Goal: Task Accomplishment & Management: Manage account settings

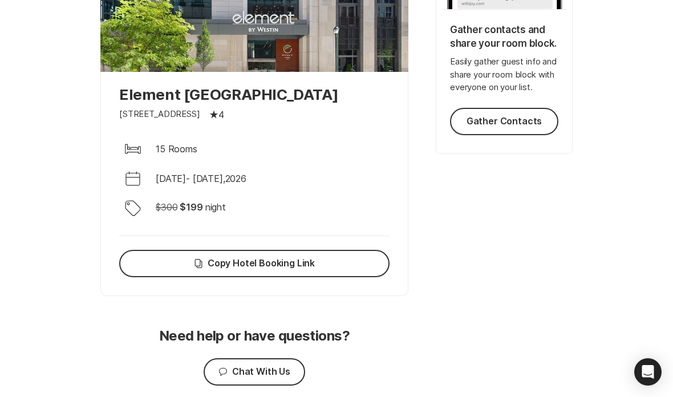
scroll to position [311, 0]
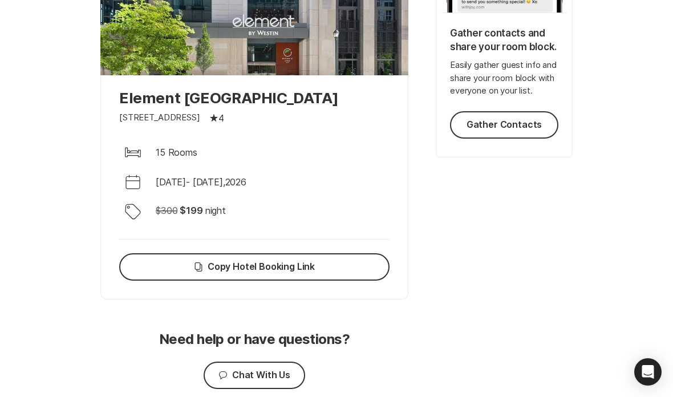
click at [344, 71] on div at bounding box center [254, 4] width 308 height 143
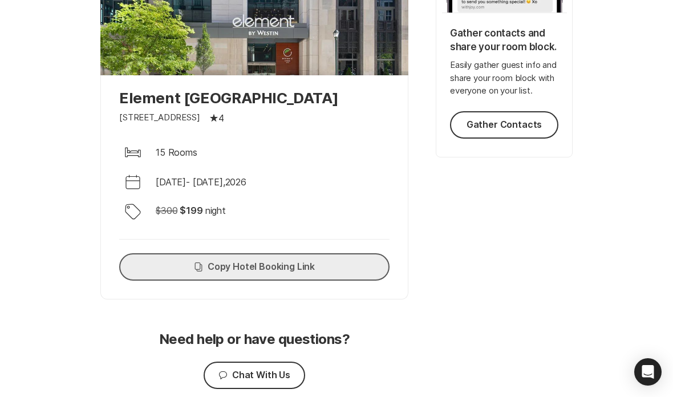
click at [331, 273] on button "Copy Copy Hotel Booking Link" at bounding box center [254, 266] width 270 height 27
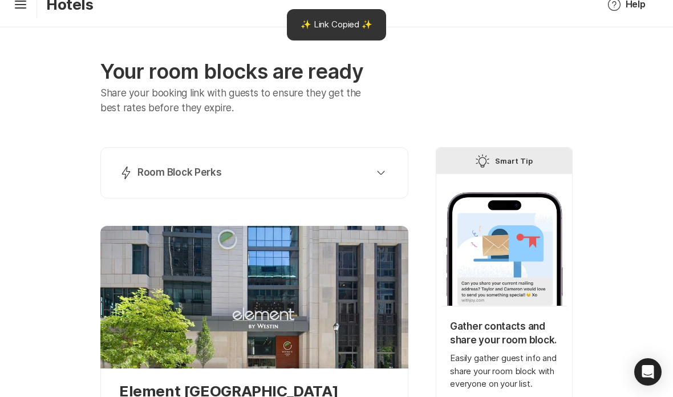
scroll to position [0, 0]
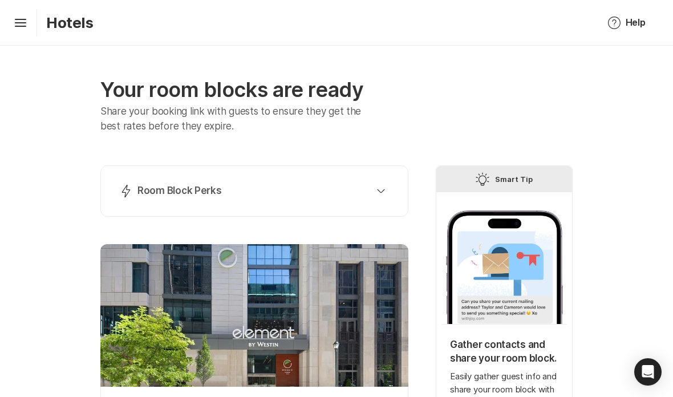
click at [310, 257] on div at bounding box center [254, 315] width 308 height 143
click at [376, 181] on button "Lightning Bolt Room Block Perks" at bounding box center [255, 191] width 280 height 23
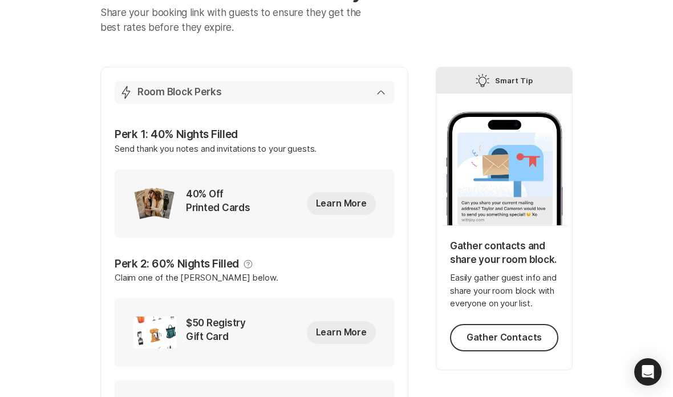
scroll to position [79, 0]
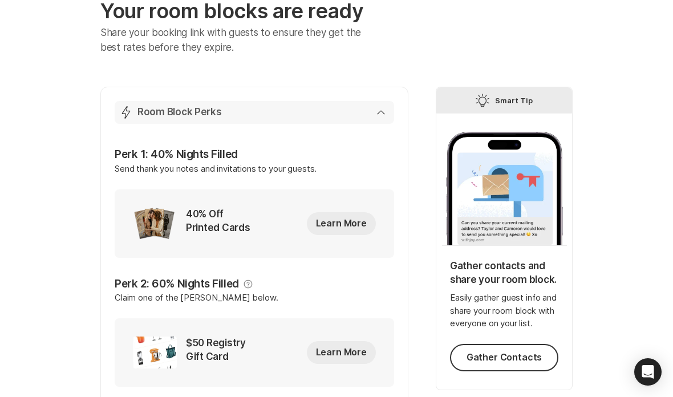
click at [376, 112] on div "Lightning Bolt Room Block Perks" at bounding box center [252, 113] width 266 height 14
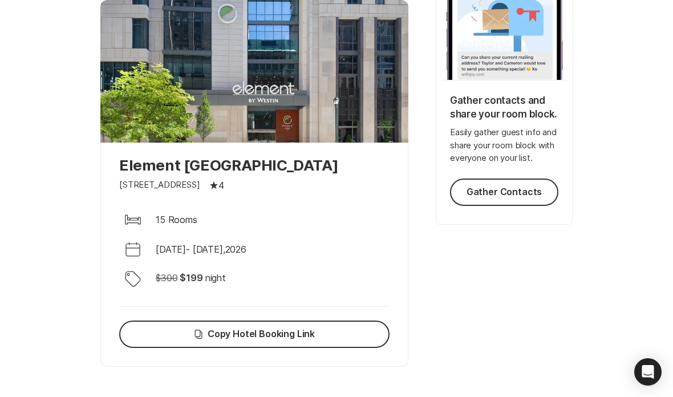
scroll to position [257, 0]
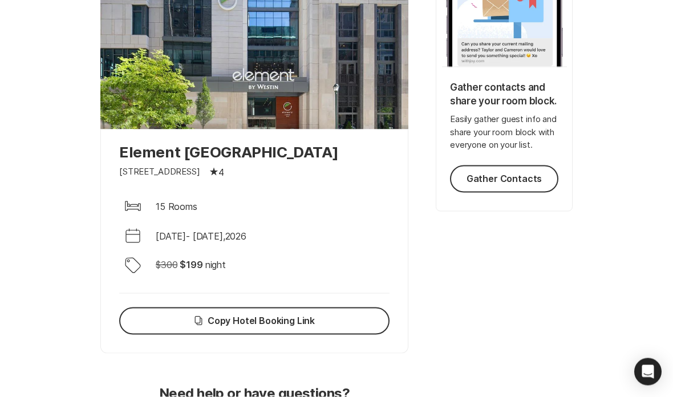
click at [346, 190] on div "Element [GEOGRAPHIC_DATA] Downtown [GEOGRAPHIC_DATA] Star Filled 4 Bed 15 Rooms…" at bounding box center [254, 241] width 308 height 224
click at [366, 115] on div at bounding box center [254, 58] width 308 height 143
click at [364, 111] on div at bounding box center [254, 58] width 308 height 143
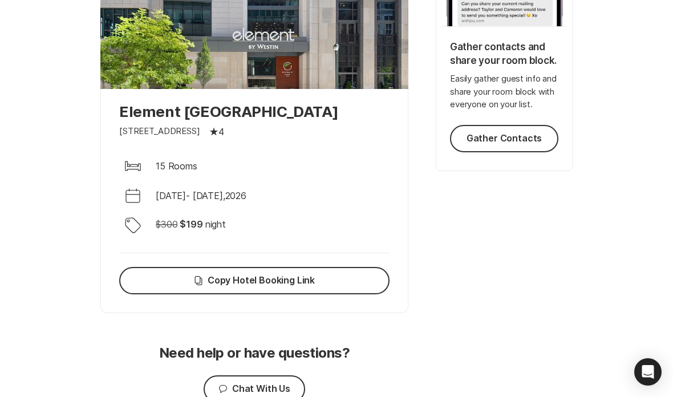
scroll to position [316, 0]
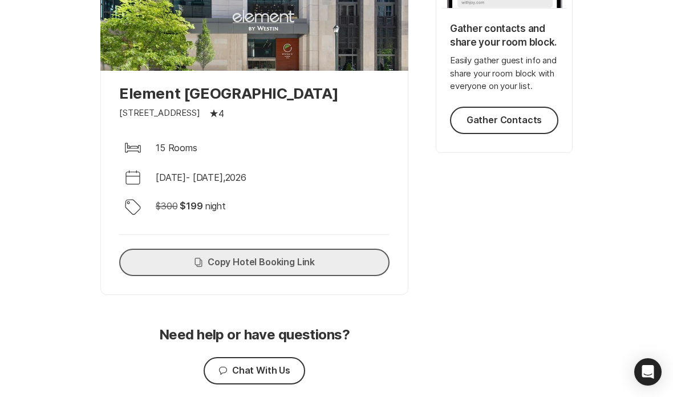
click at [308, 259] on button "Copy Copy Hotel Booking Link" at bounding box center [254, 262] width 270 height 27
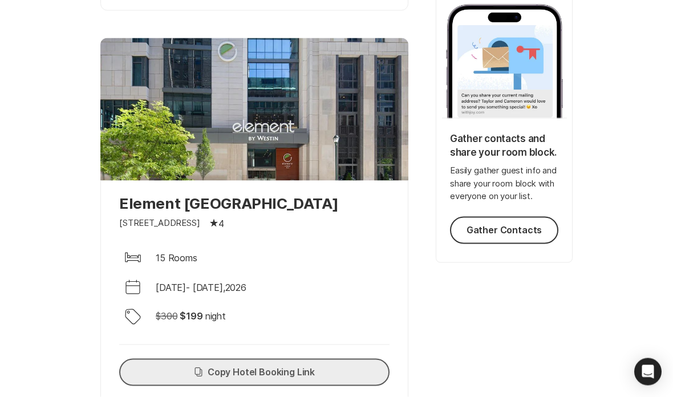
scroll to position [208, 0]
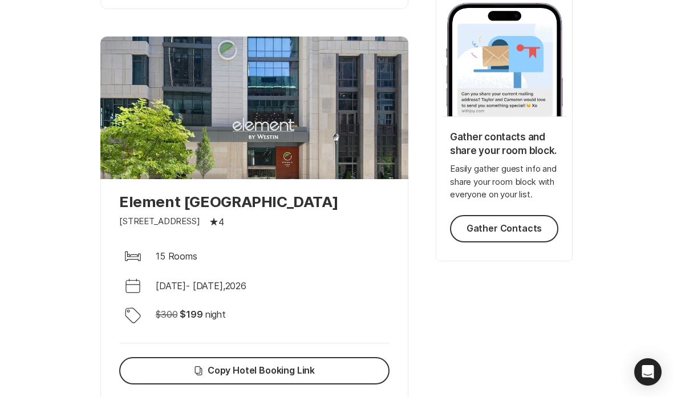
click at [103, 70] on div at bounding box center [254, 108] width 308 height 143
click at [102, 65] on div at bounding box center [254, 108] width 308 height 143
